Goal: Navigation & Orientation: Find specific page/section

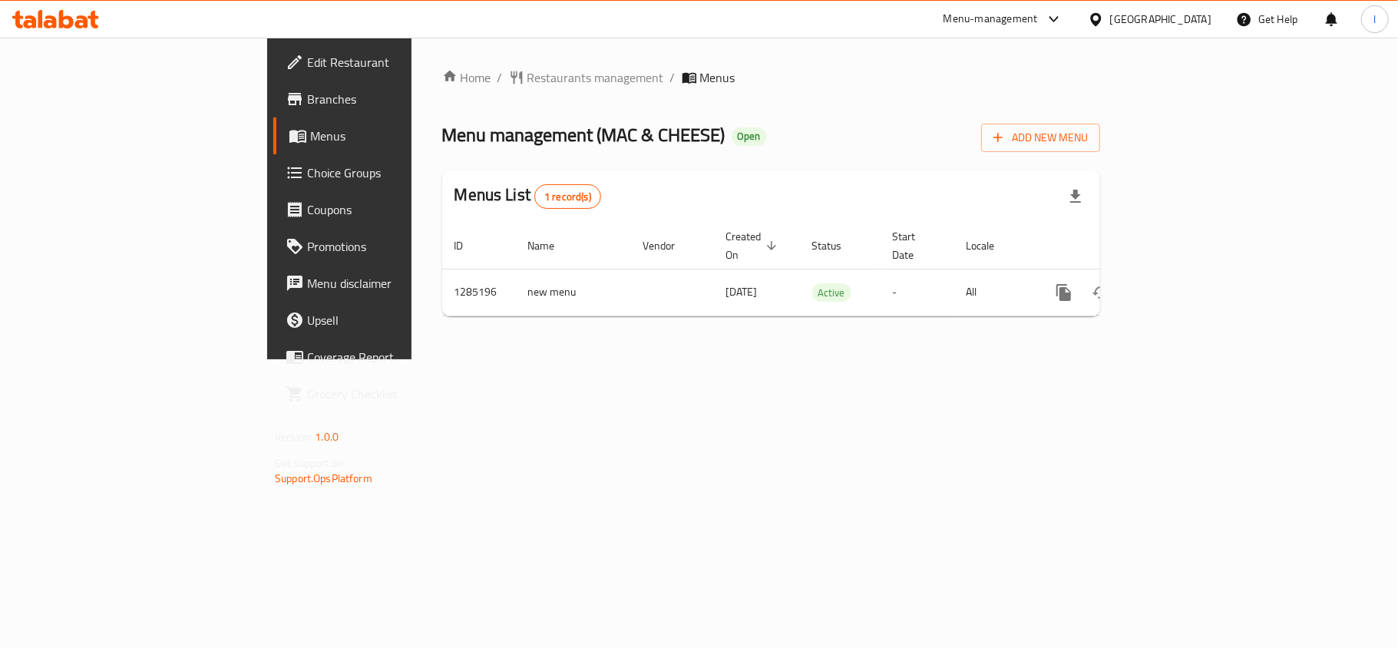
click at [307, 180] on span "Choice Groups" at bounding box center [397, 172] width 181 height 18
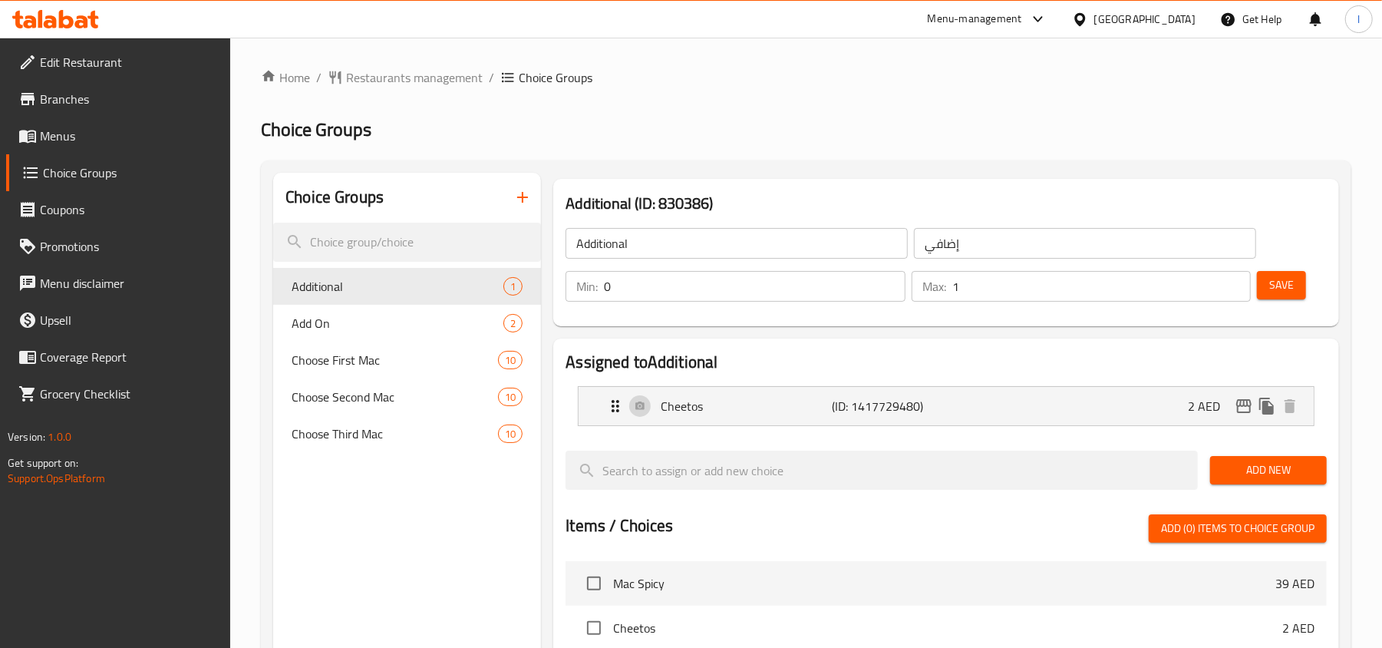
click at [1102, 17] on div "[GEOGRAPHIC_DATA]" at bounding box center [1144, 19] width 101 height 17
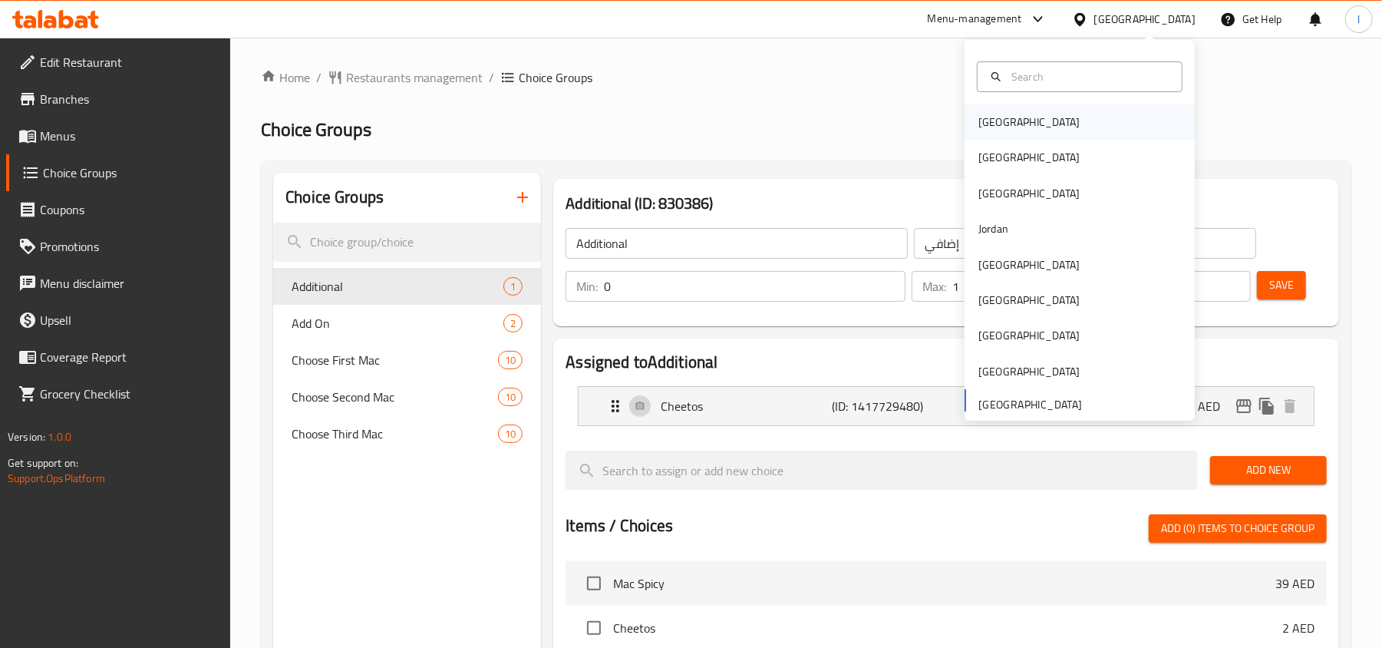
click at [1076, 108] on div "[GEOGRAPHIC_DATA]" at bounding box center [1080, 121] width 230 height 35
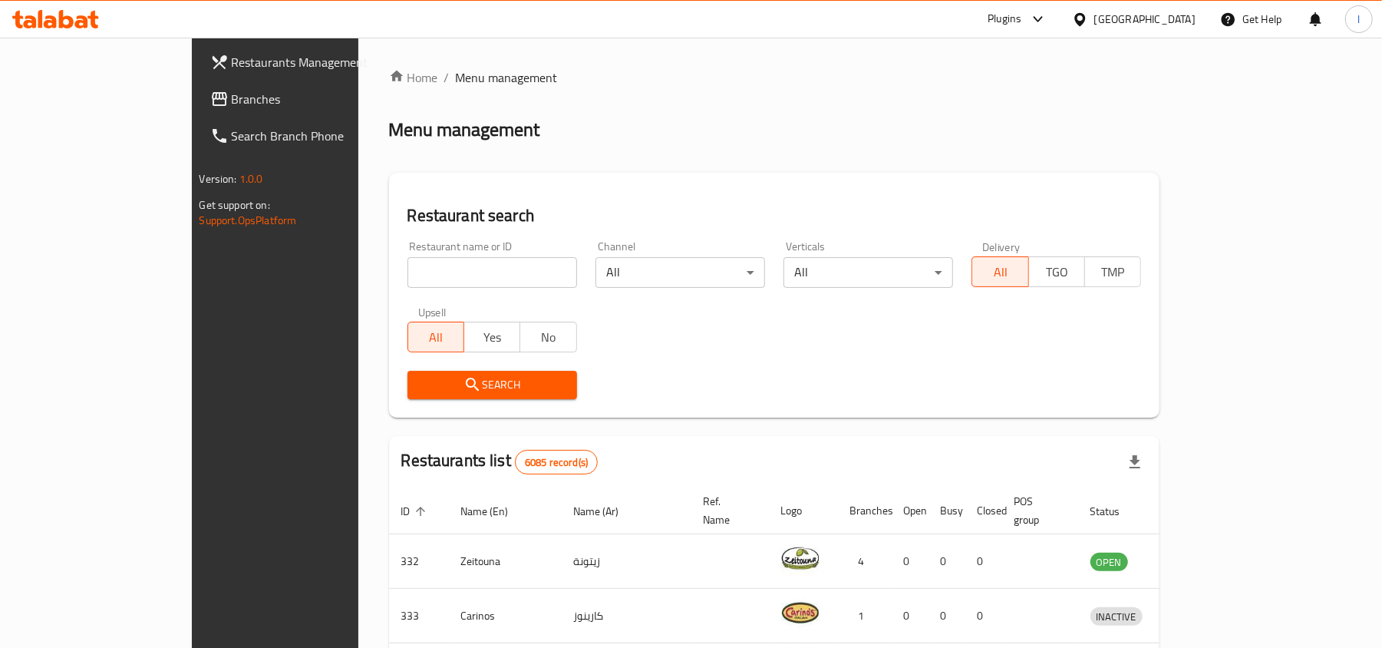
drag, startPoint x: 177, startPoint y: 106, endPoint x: 142, endPoint y: 111, distance: 34.8
click at [232, 106] on span "Branches" at bounding box center [321, 99] width 179 height 18
